Goal: Task Accomplishment & Management: Complete application form

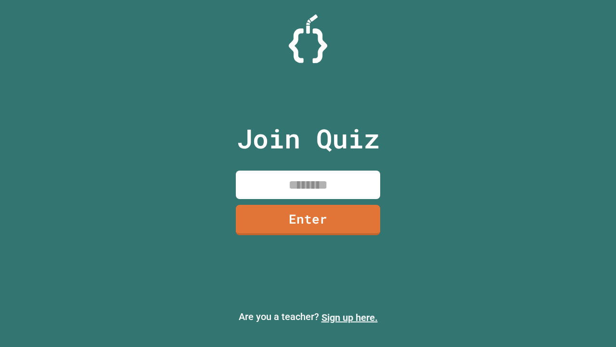
click at [349, 317] on link "Sign up here." at bounding box center [349, 317] width 56 height 12
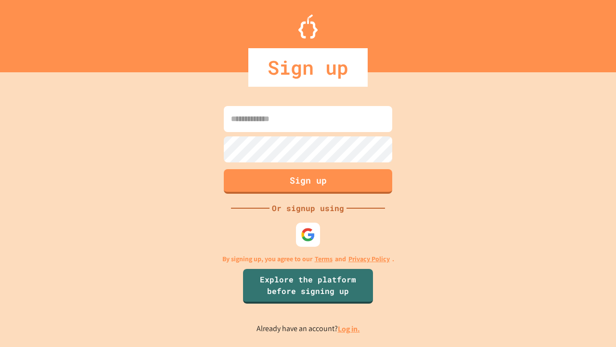
click at [349, 328] on link "Log in." at bounding box center [349, 328] width 22 height 10
